Goal: Find specific page/section: Find specific page/section

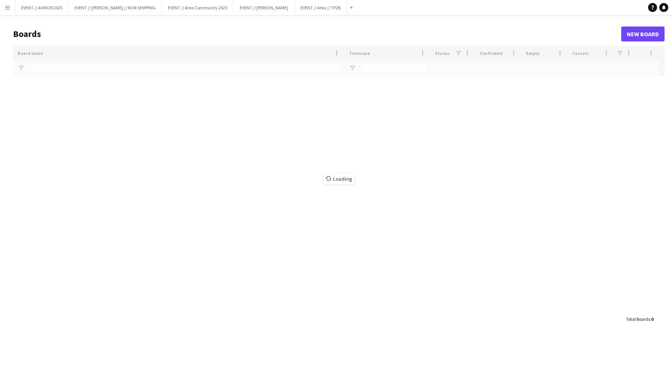
type input "****"
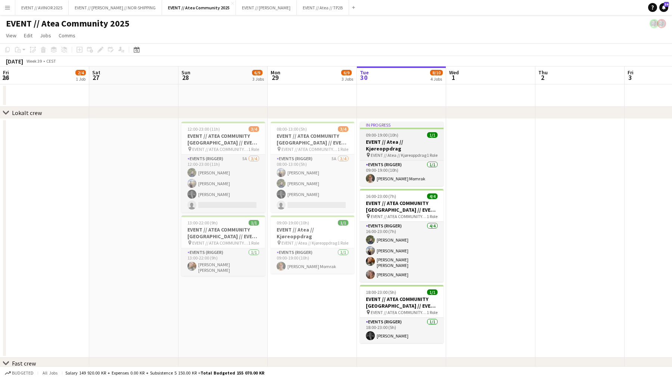
scroll to position [0, 178]
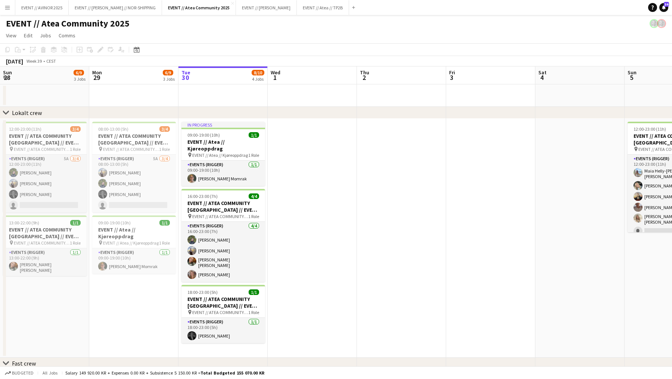
click at [338, 50] on app-toolbar "Copy Paste Paste Command V Paste with crew Command Shift V Paste linked Job Del…" at bounding box center [336, 49] width 672 height 13
